Goal: Navigation & Orientation: Understand site structure

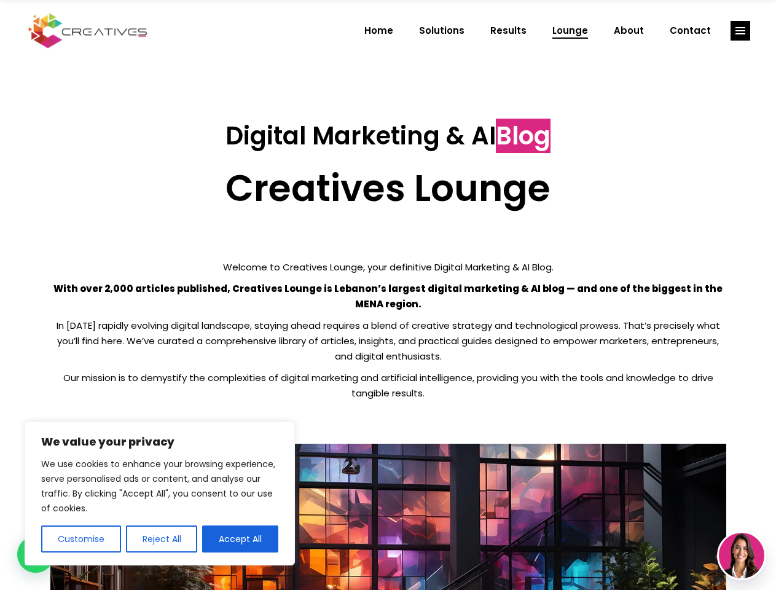
click at [388, 295] on p "With over 2,000 articles published, Creatives Lounge is Lebanon’s largest digit…" at bounding box center [388, 296] width 676 height 31
click at [81, 539] on button "Customise" at bounding box center [81, 538] width 80 height 27
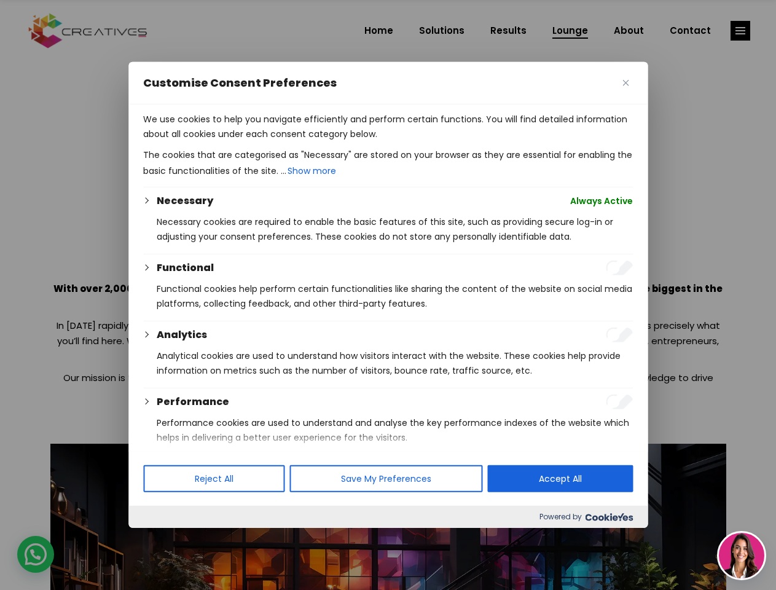
click at [161, 539] on div at bounding box center [388, 295] width 776 height 590
click at [240, 141] on p "We use cookies to help you navigate efficiently and perform certain functions. …" at bounding box center [388, 126] width 490 height 29
click at [741, 31] on div at bounding box center [388, 295] width 776 height 590
click at [742, 556] on img at bounding box center [741, 555] width 45 height 45
